Goal: Task Accomplishment & Management: Use online tool/utility

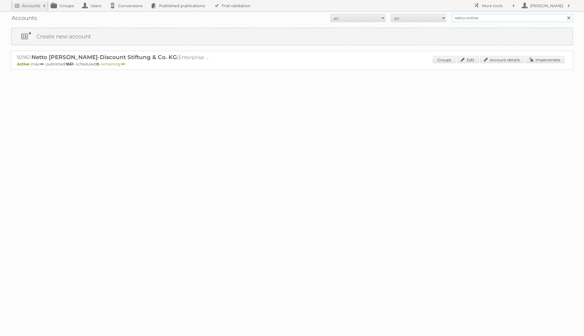
click at [489, 16] on input "netto-online" at bounding box center [511, 18] width 121 height 8
type input "edeka ict"
click at [564, 14] on input "Search" at bounding box center [568, 18] width 8 height 8
click at [538, 60] on link "Impersonate" at bounding box center [544, 59] width 39 height 7
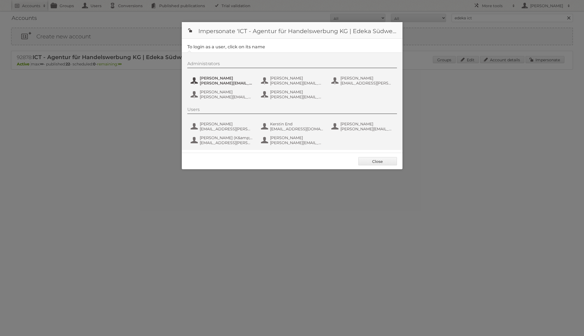
click at [231, 84] on span "benjamin.discher@ictwerbung.de" at bounding box center [226, 83] width 53 height 5
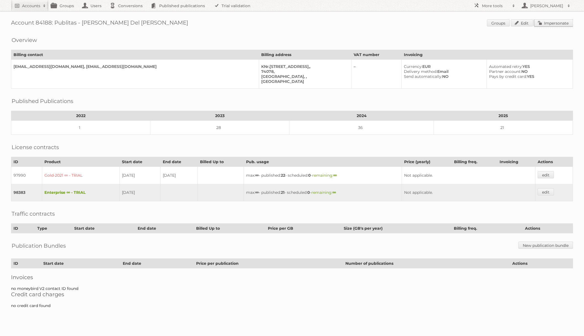
click at [558, 24] on link "Impersonate" at bounding box center [553, 22] width 39 height 7
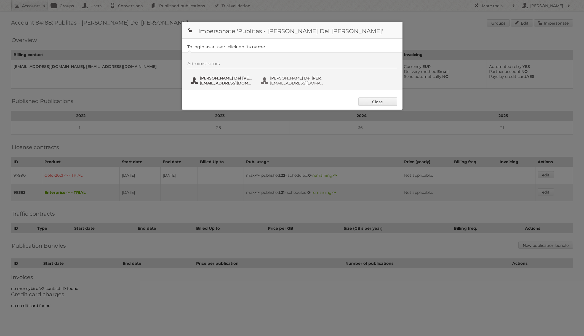
click at [233, 84] on span "[EMAIL_ADDRESS][DOMAIN_NAME]" at bounding box center [226, 83] width 53 height 5
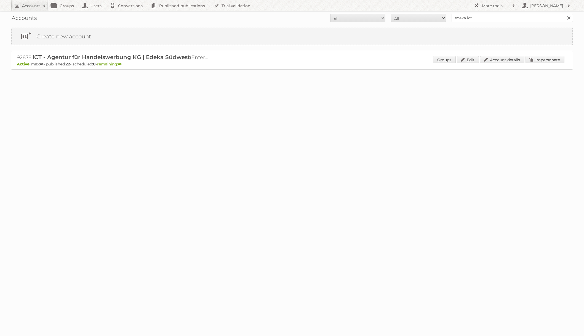
click at [470, 20] on input "edeka ict" at bounding box center [511, 18] width 121 height 8
type input "@netto"
click at [564, 14] on input "Search" at bounding box center [568, 18] width 8 height 8
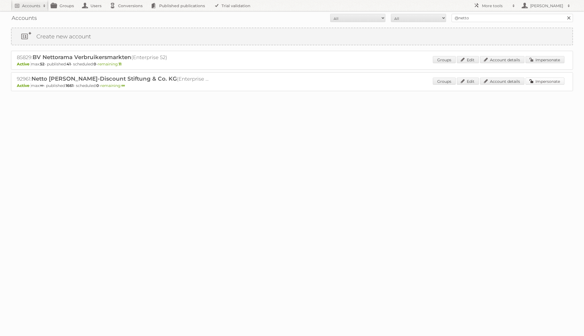
drag, startPoint x: 551, startPoint y: 81, endPoint x: 397, endPoint y: 51, distance: 157.5
click at [551, 81] on link "Impersonate" at bounding box center [544, 80] width 39 height 7
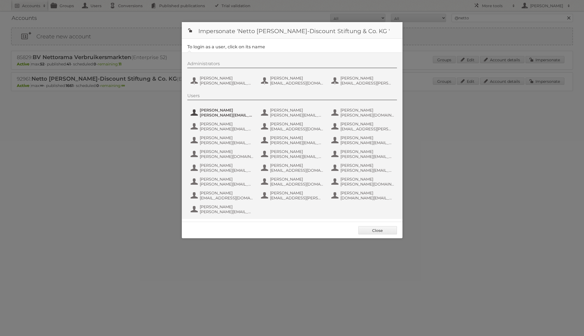
click at [221, 112] on span "[PERSON_NAME]" at bounding box center [226, 110] width 53 height 5
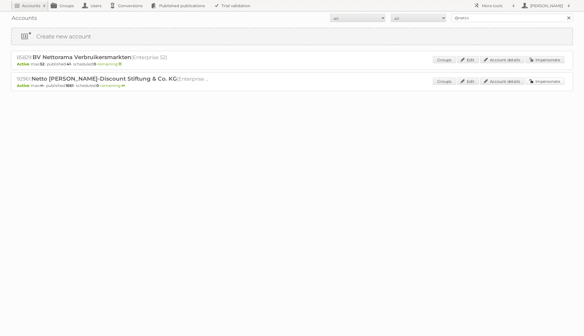
click at [531, 80] on link "Impersonate" at bounding box center [544, 80] width 39 height 7
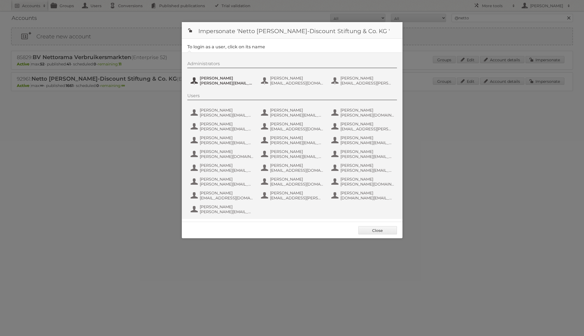
click at [237, 76] on span "[PERSON_NAME]" at bounding box center [226, 78] width 53 height 5
